Goal: Information Seeking & Learning: Learn about a topic

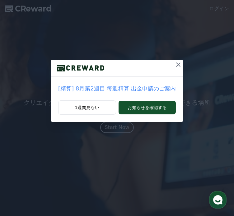
click at [176, 64] on icon at bounding box center [178, 65] width 4 height 4
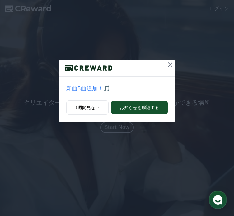
click at [167, 64] on icon at bounding box center [170, 64] width 7 height 7
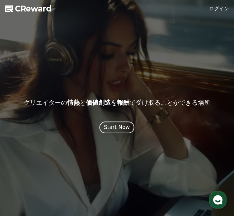
click at [115, 127] on div "Start Now" at bounding box center [117, 128] width 26 height 8
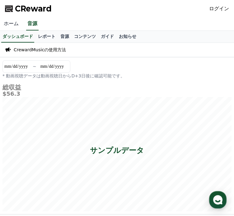
click at [7, 21] on link "ホーム" at bounding box center [11, 23] width 22 height 13
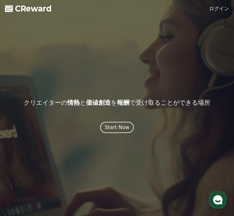
click at [218, 8] on link "ログイン" at bounding box center [219, 8] width 20 height 7
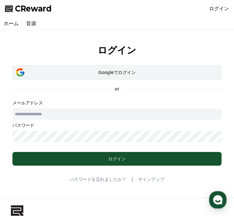
click at [115, 71] on div "Googleでログイン" at bounding box center [116, 72] width 191 height 6
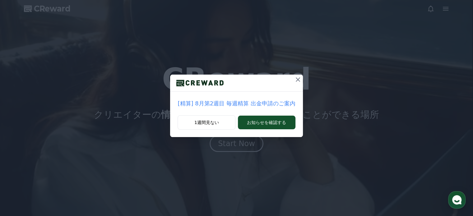
click at [234, 79] on icon at bounding box center [297, 79] width 7 height 7
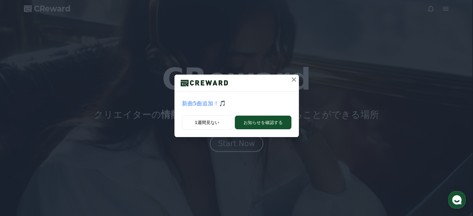
click at [234, 78] on icon at bounding box center [294, 80] width 4 height 4
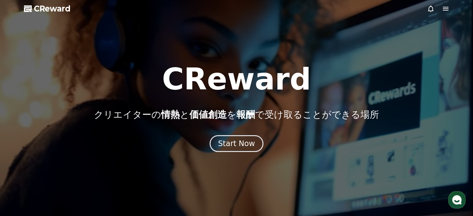
click at [234, 7] on icon at bounding box center [446, 9] width 6 height 4
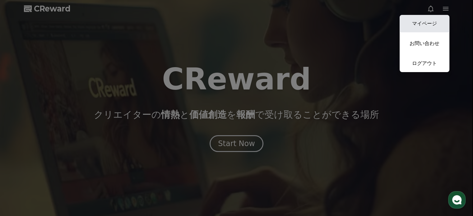
click at [234, 23] on link "マイページ" at bounding box center [425, 23] width 50 height 17
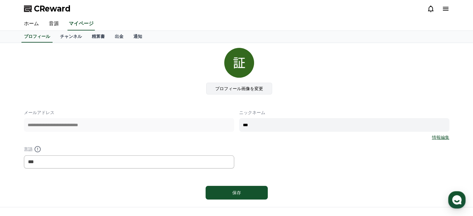
click at [234, 88] on label "プロフィール画像を変更" at bounding box center [239, 89] width 66 height 12
click at [0, 0] on input "プロフィール画像を変更" at bounding box center [0, 0] width 0 height 0
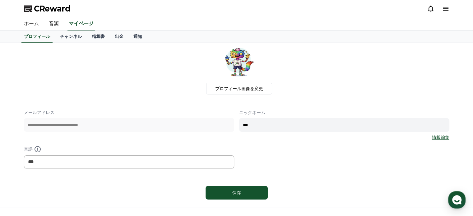
click at [234, 124] on input "***" at bounding box center [344, 125] width 210 height 14
type input "*"
type input "******"
click at [61, 36] on link "チャンネル" at bounding box center [71, 37] width 32 height 12
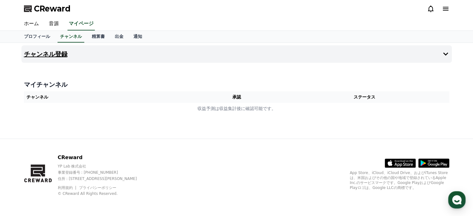
click at [198, 55] on button "チャンネル登録" at bounding box center [236, 53] width 431 height 17
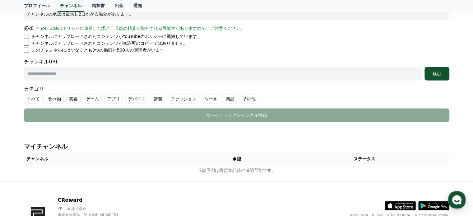
scroll to position [142, 0]
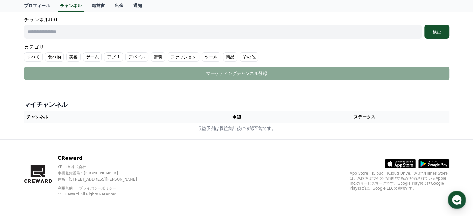
drag, startPoint x: 59, startPoint y: 158, endPoint x: 78, endPoint y: 158, distance: 19.0
click at [78, 158] on p "CReward" at bounding box center [103, 158] width 90 height 7
copy p "CReward"
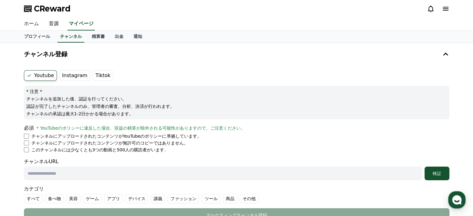
click at [31, 23] on link "ホーム" at bounding box center [31, 23] width 25 height 13
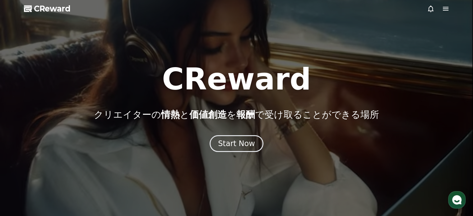
click at [234, 6] on icon at bounding box center [445, 8] width 7 height 7
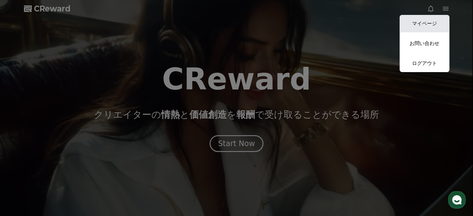
click at [234, 26] on link "マイページ" at bounding box center [425, 23] width 50 height 17
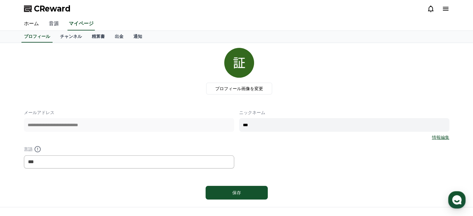
click at [51, 22] on link "音源" at bounding box center [54, 23] width 20 height 13
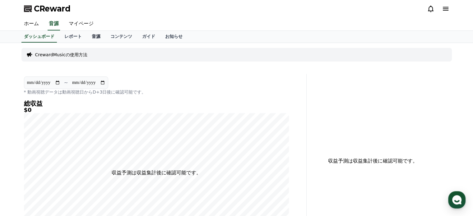
click at [87, 36] on link "音源" at bounding box center [96, 37] width 19 height 12
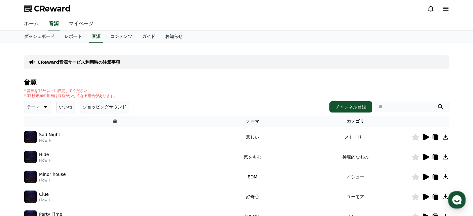
click at [41, 106] on icon at bounding box center [44, 106] width 7 height 7
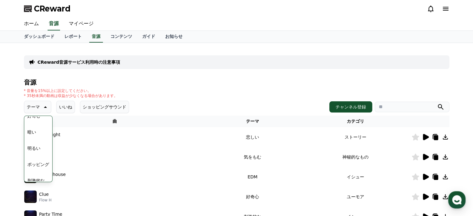
scroll to position [37, 0]
click at [34, 150] on button "明るい" at bounding box center [34, 152] width 18 height 14
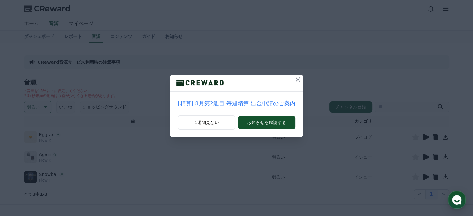
click at [296, 81] on icon at bounding box center [298, 80] width 4 height 4
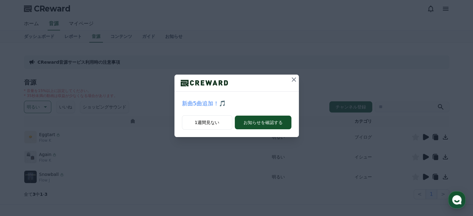
click at [294, 81] on icon at bounding box center [293, 79] width 7 height 7
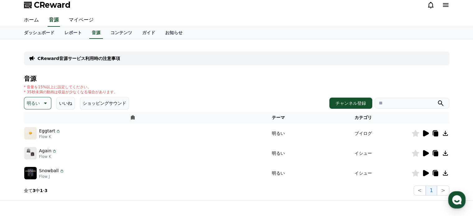
scroll to position [31, 0]
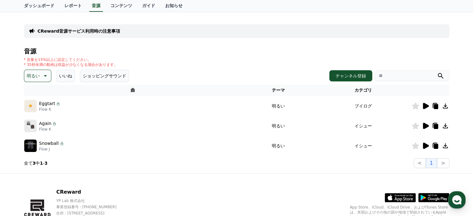
click at [424, 104] on icon at bounding box center [426, 106] width 6 height 6
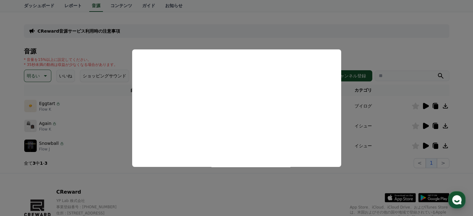
click at [397, 101] on button "close modal" at bounding box center [236, 108] width 473 height 216
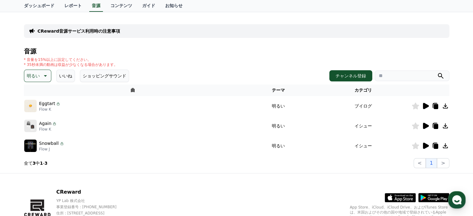
click at [425, 125] on icon at bounding box center [426, 126] width 6 height 6
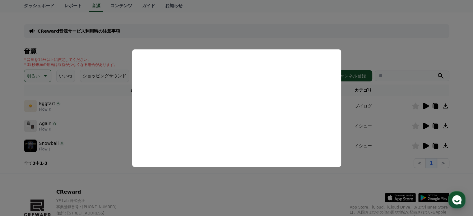
click at [353, 112] on button "close modal" at bounding box center [236, 108] width 473 height 216
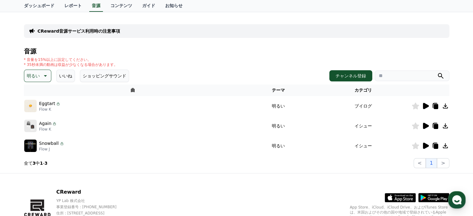
click at [425, 144] on icon at bounding box center [426, 146] width 6 height 6
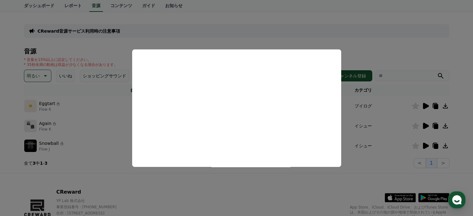
click at [357, 131] on button "close modal" at bounding box center [236, 108] width 473 height 216
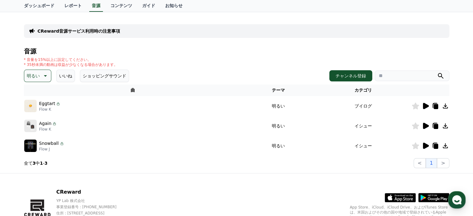
click at [42, 73] on icon at bounding box center [44, 75] width 7 height 7
click at [36, 124] on button "好奇心" at bounding box center [34, 125] width 18 height 14
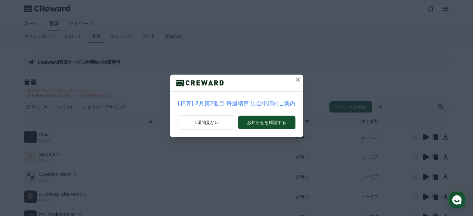
click at [296, 81] on icon at bounding box center [297, 79] width 7 height 7
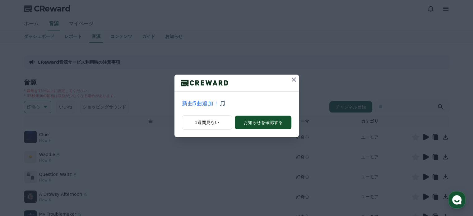
click at [291, 81] on icon at bounding box center [293, 79] width 7 height 7
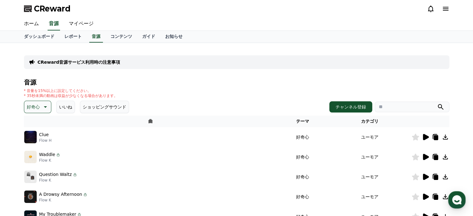
scroll to position [62, 0]
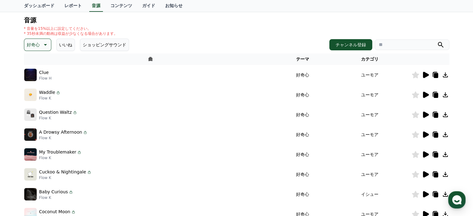
click at [425, 75] on icon at bounding box center [426, 75] width 6 height 6
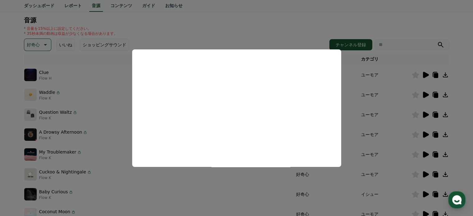
click at [351, 86] on button "close modal" at bounding box center [236, 108] width 473 height 216
